Goal: Task Accomplishment & Management: Manage account settings

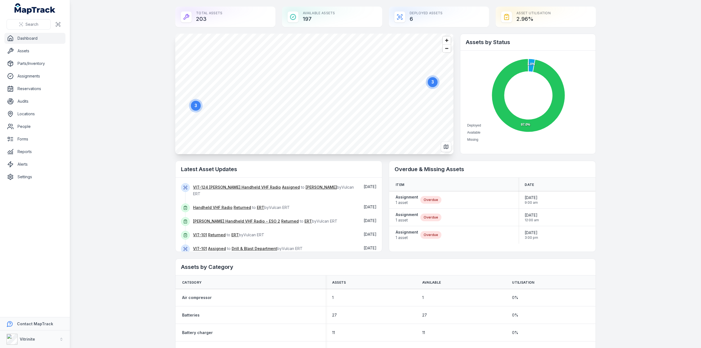
click at [104, 77] on main "Total Assets 203 Available Assets 197 Deployed Assets 6 Asset utilisation 2.96 …" at bounding box center [385, 174] width 631 height 348
click at [25, 52] on link "Assets" at bounding box center [34, 50] width 61 height 11
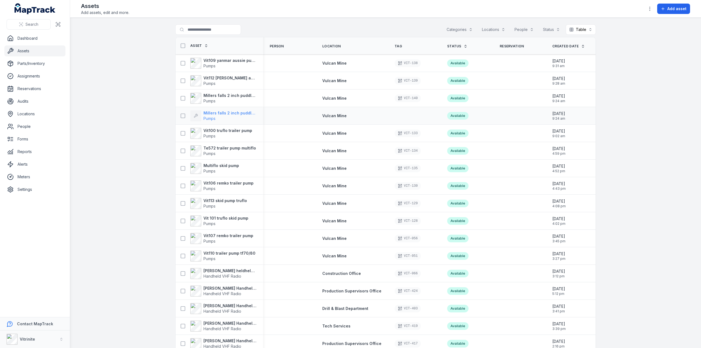
click at [215, 112] on strong "Millers falls 2 inch puddle pump diesel" at bounding box center [229, 112] width 53 height 5
click at [208, 95] on strong "Millers falls 2 inch puddle pump diesel" at bounding box center [229, 95] width 53 height 5
click at [216, 111] on strong "Millers falls 2 inch puddle pump diesel" at bounding box center [229, 112] width 53 height 5
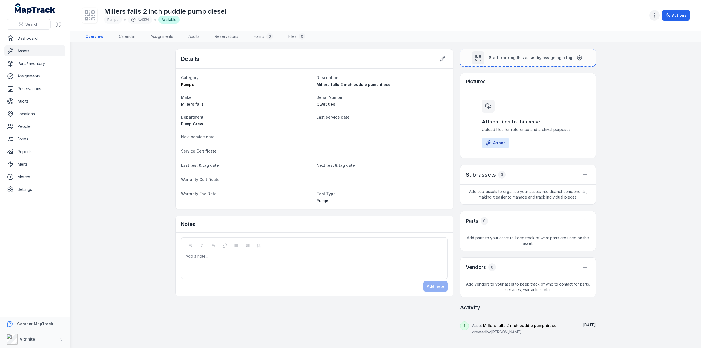
click at [657, 13] on icon "button" at bounding box center [654, 15] width 5 height 5
click at [625, 129] on div "Delete asset" at bounding box center [627, 128] width 61 height 10
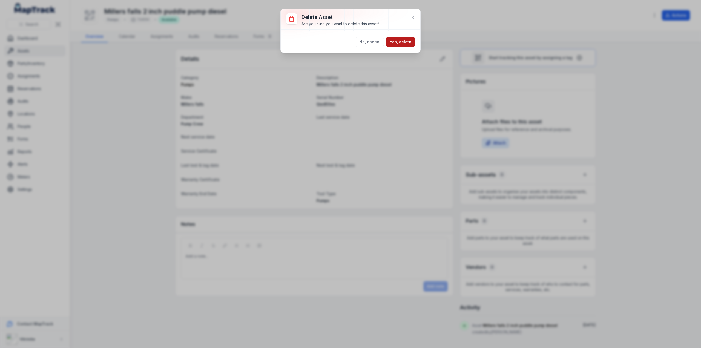
click at [403, 40] on button "Yes, delete" at bounding box center [400, 42] width 29 height 10
